Goal: Go to known website: Access a specific website the user already knows

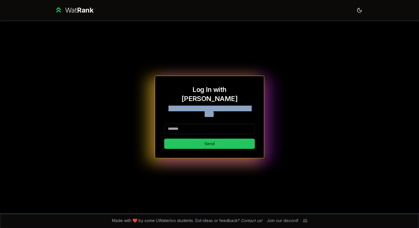
drag, startPoint x: 160, startPoint y: 105, endPoint x: 276, endPoint y: 105, distance: 116.8
click at [276, 105] on div "Log In with WatIAM We'll send a link to your @[DOMAIN_NAME] email Send" at bounding box center [209, 117] width 328 height 193
click at [120, 111] on div "Log In with WatIAM We'll send a link to your @[DOMAIN_NAME] email Send" at bounding box center [209, 117] width 328 height 193
click at [79, 6] on span "Rank" at bounding box center [85, 10] width 17 height 8
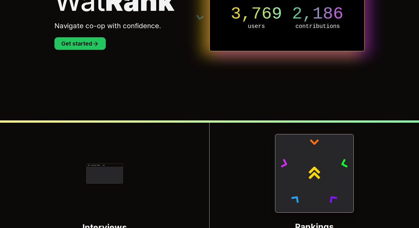
scroll to position [189, 0]
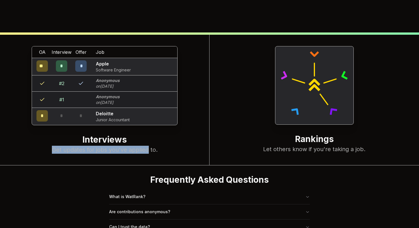
drag, startPoint x: 48, startPoint y: 146, endPoint x: 149, endPoint y: 146, distance: 100.6
click at [148, 146] on p "Get updates for jobs you've applied to." at bounding box center [104, 150] width 186 height 8
click at [149, 146] on p "Get updates for jobs you've applied to." at bounding box center [104, 150] width 186 height 8
